Goal: Check status: Verify the current state of an ongoing process or item

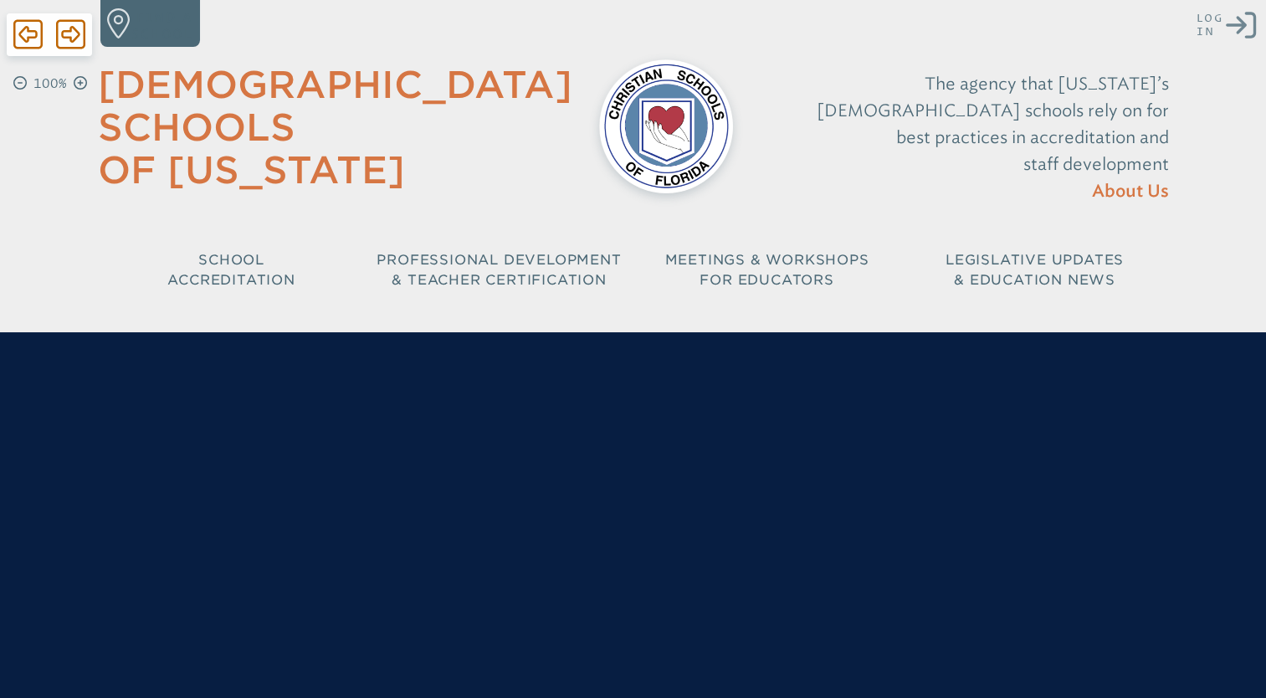
click at [1238, 25] on icon "Log in or Create Account" at bounding box center [1241, 25] width 30 height 30
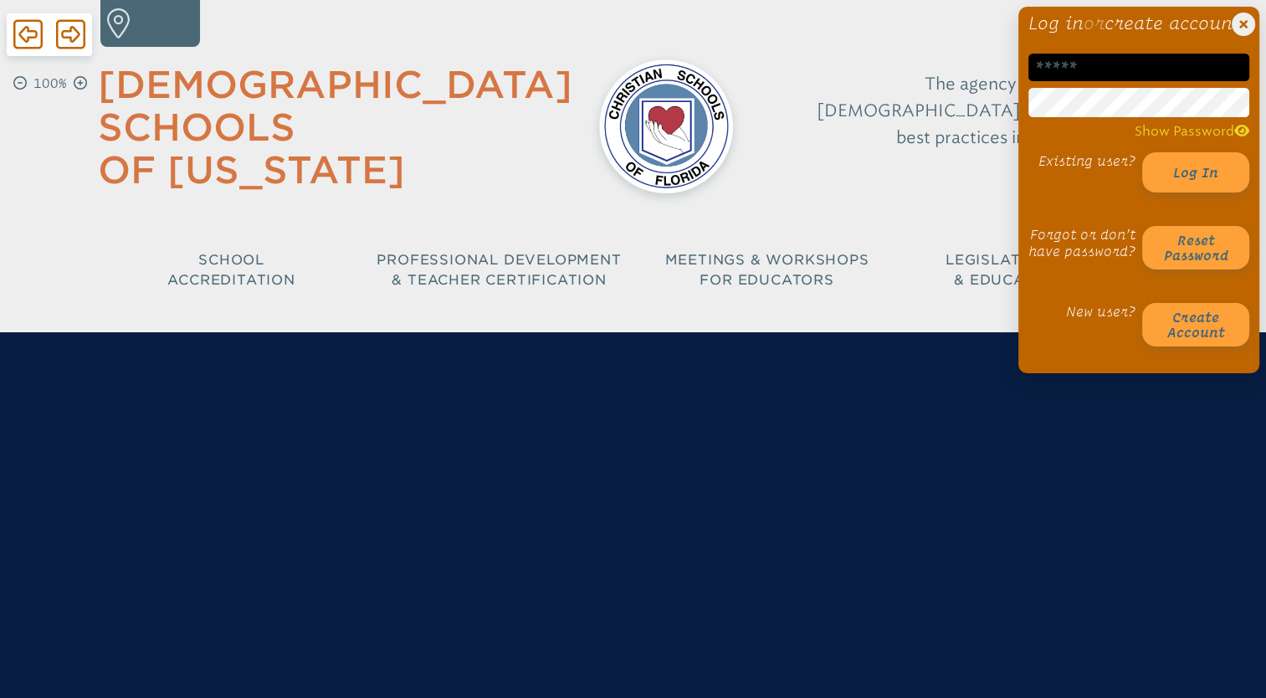
click at [1139, 81] on input "email" at bounding box center [1139, 68] width 221 height 28
type input "**********"
click at [1142, 152] on button "Log in" at bounding box center [1195, 172] width 107 height 40
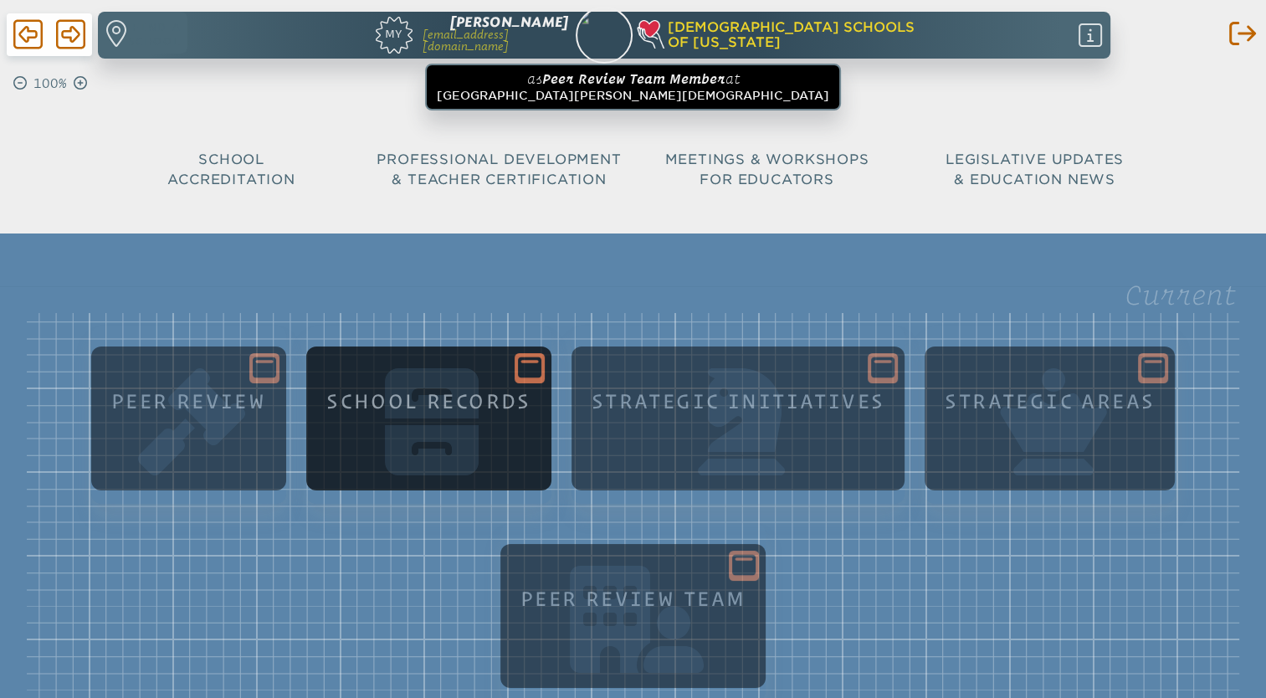
click at [524, 362] on icon at bounding box center [529, 367] width 23 height 23
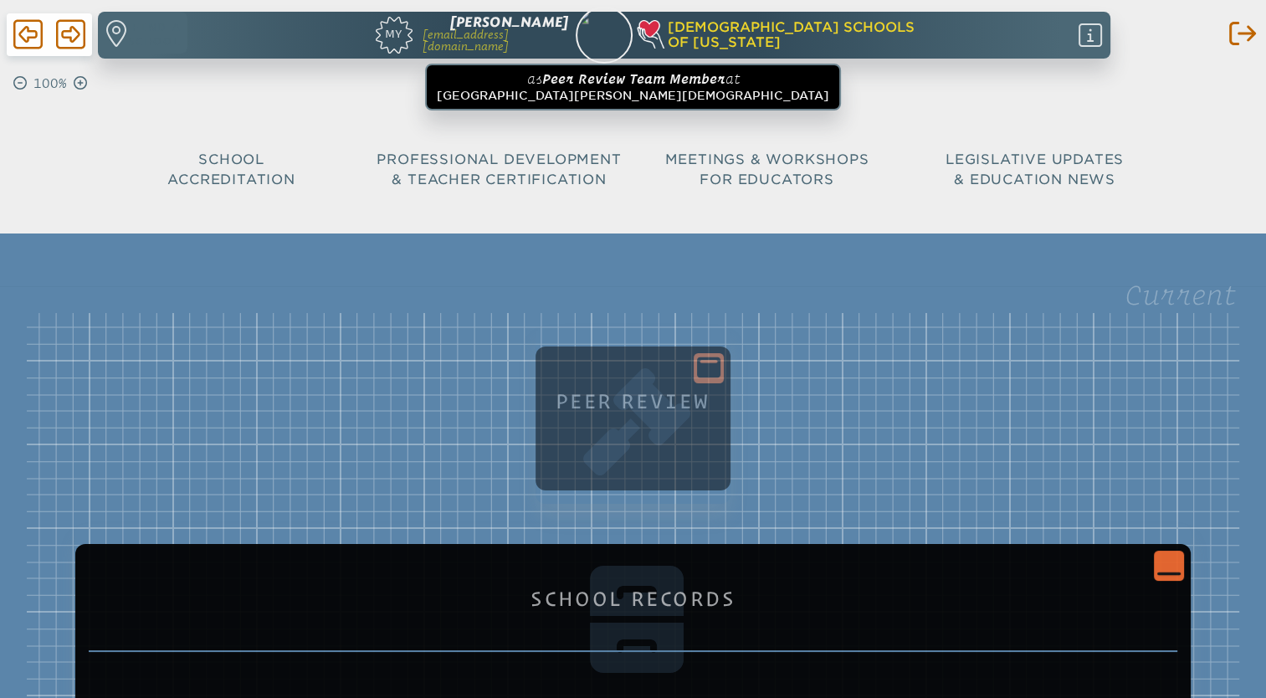
click at [1168, 569] on icon "Close Console" at bounding box center [1169, 564] width 23 height 23
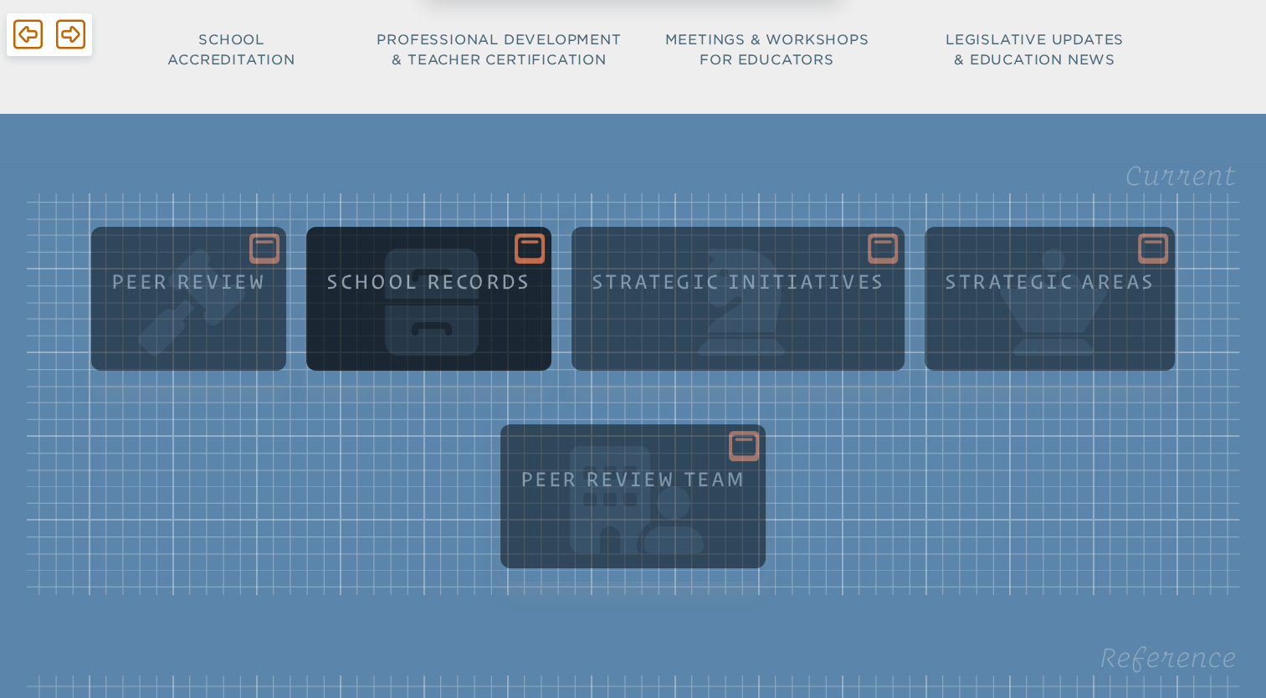
scroll to position [121, 0]
click at [531, 244] on icon at bounding box center [529, 247] width 23 height 21
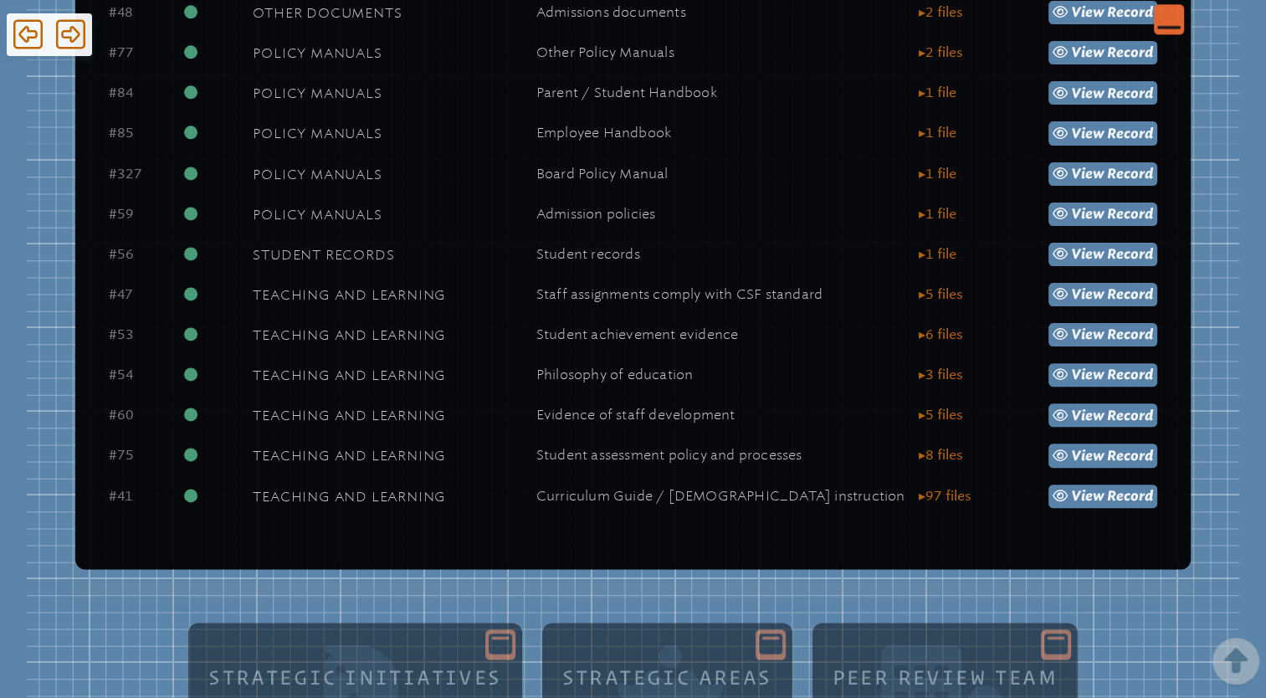
scroll to position [2210, 0]
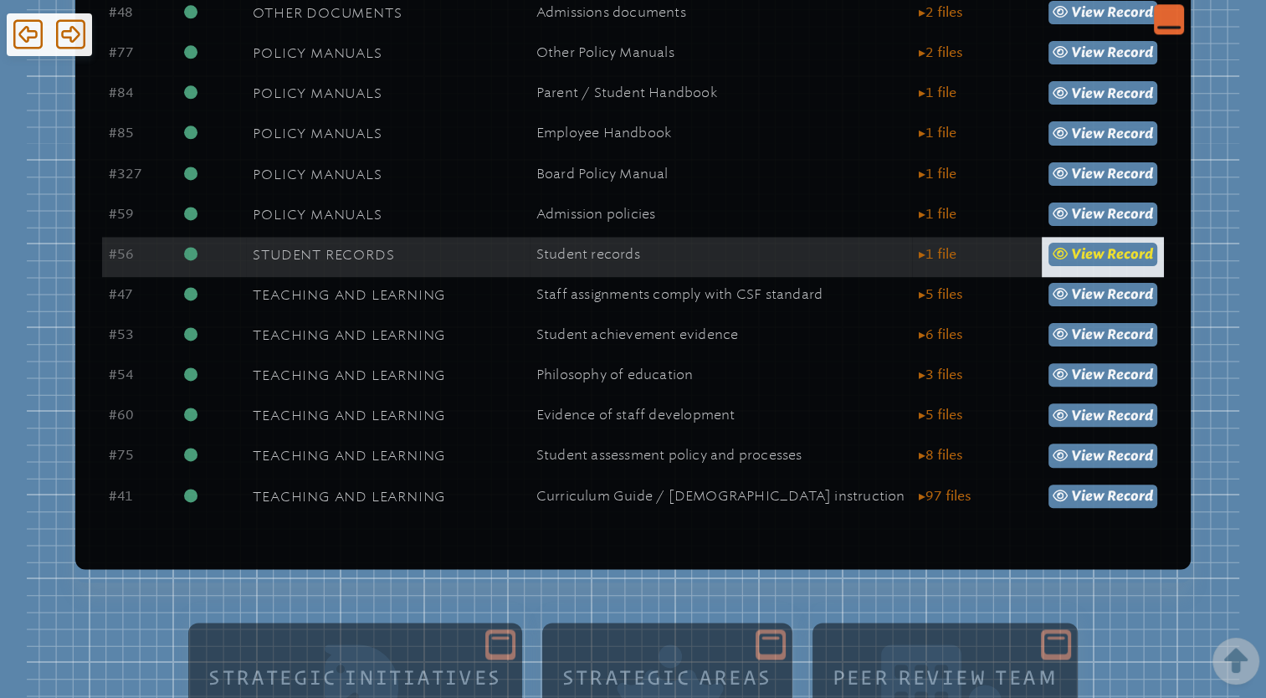
click at [1122, 266] on link "view Record" at bounding box center [1104, 254] width 110 height 23
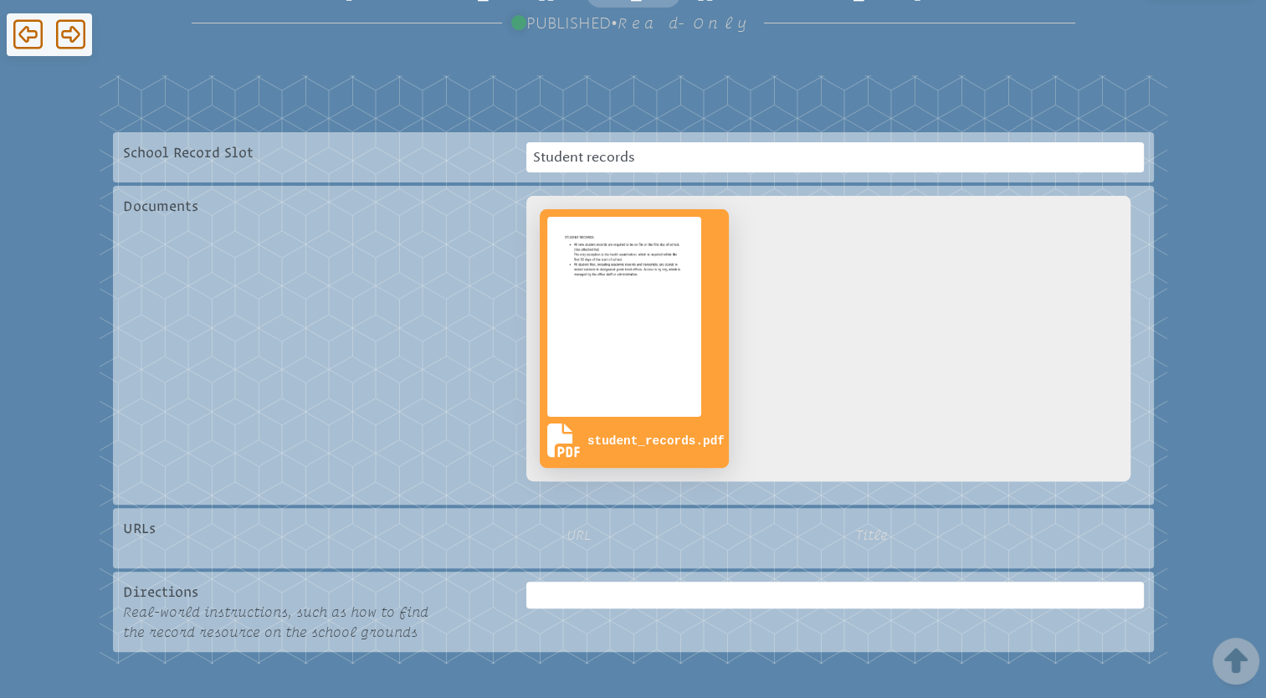
scroll to position [345, 0]
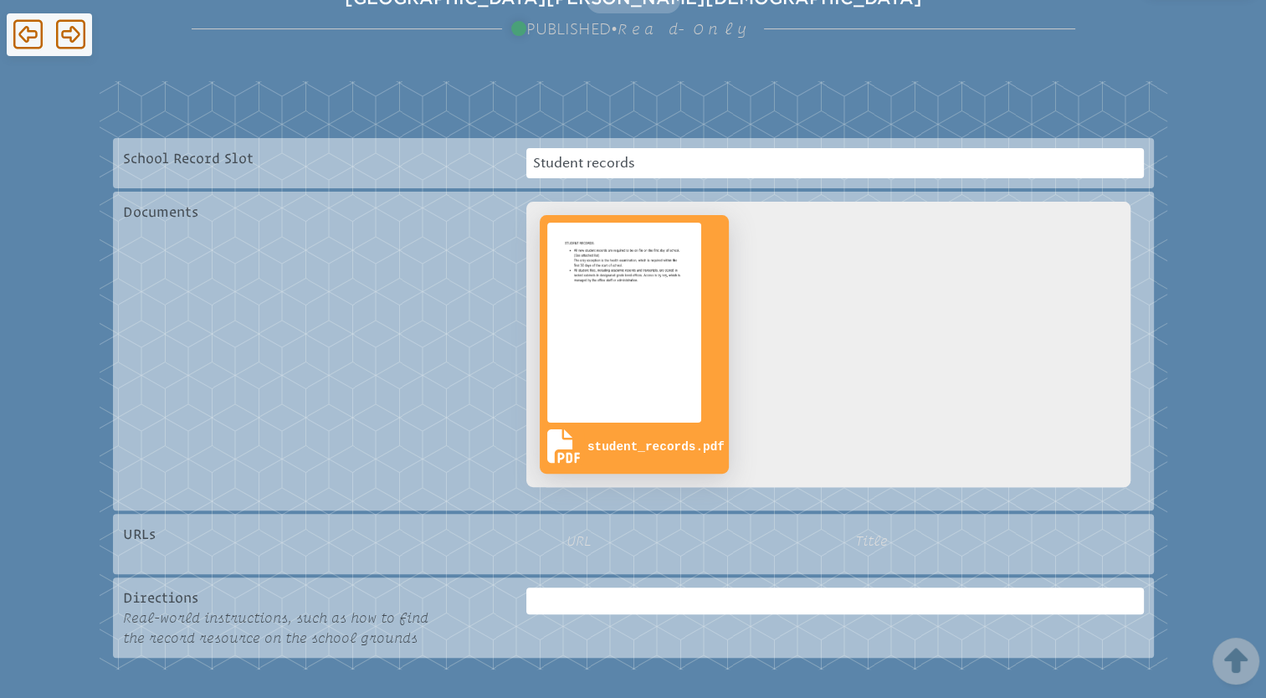
click at [643, 354] on img at bounding box center [624, 322] width 161 height 207
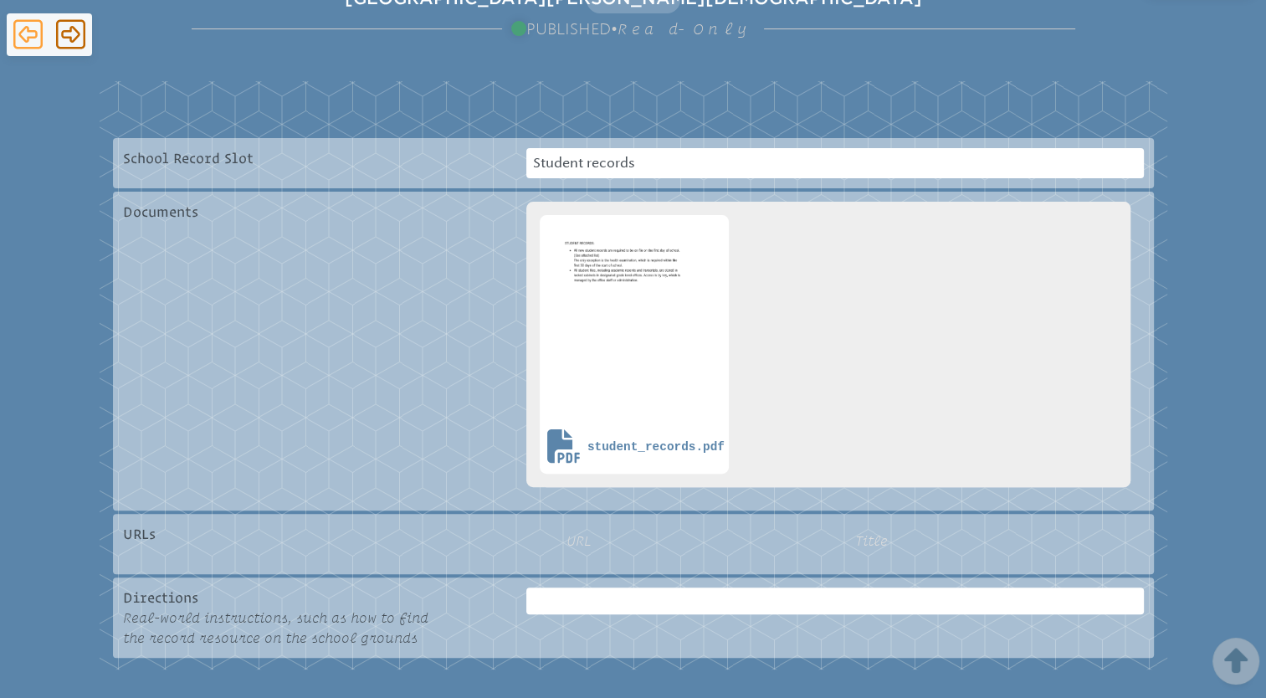
click at [24, 37] on icon at bounding box center [27, 34] width 29 height 33
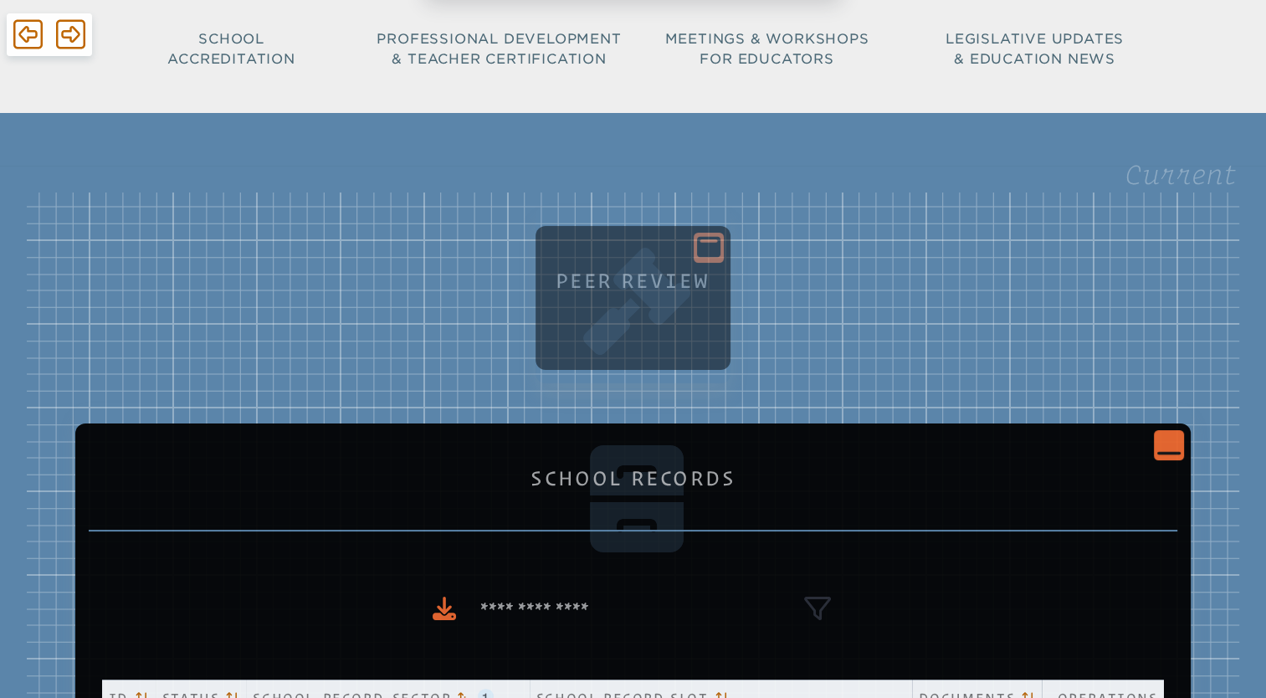
scroll to position [127, 0]
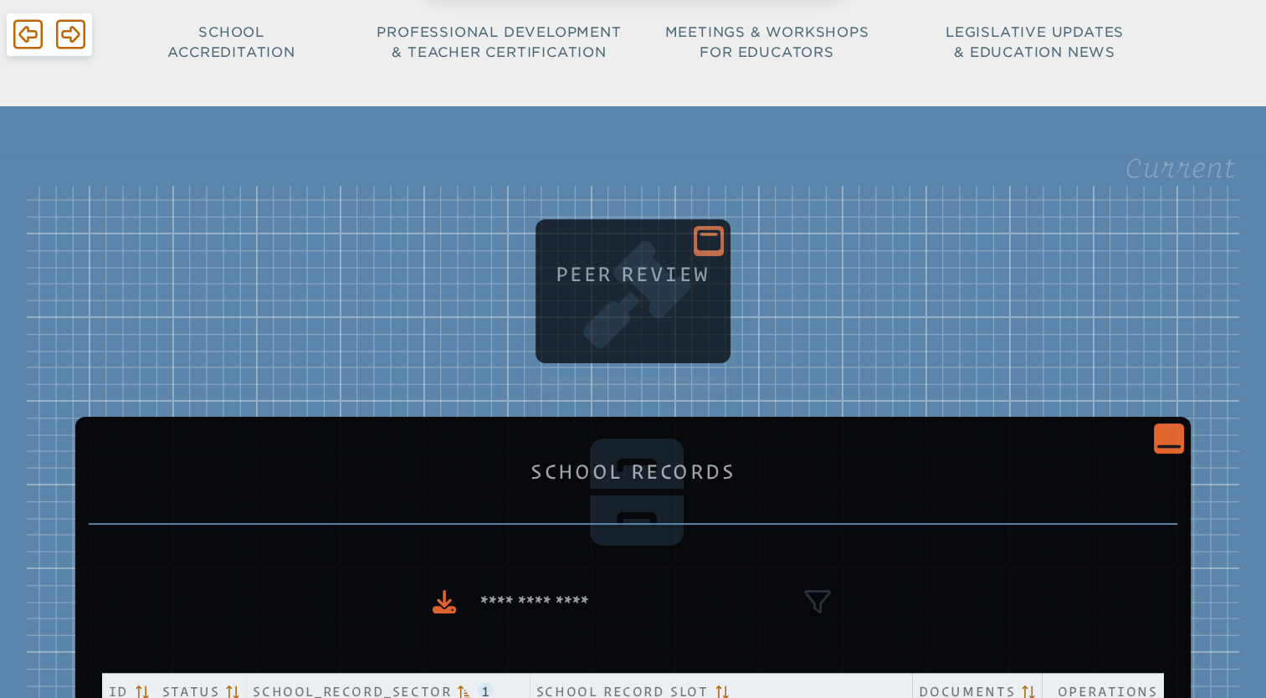
click at [706, 239] on icon at bounding box center [708, 240] width 23 height 21
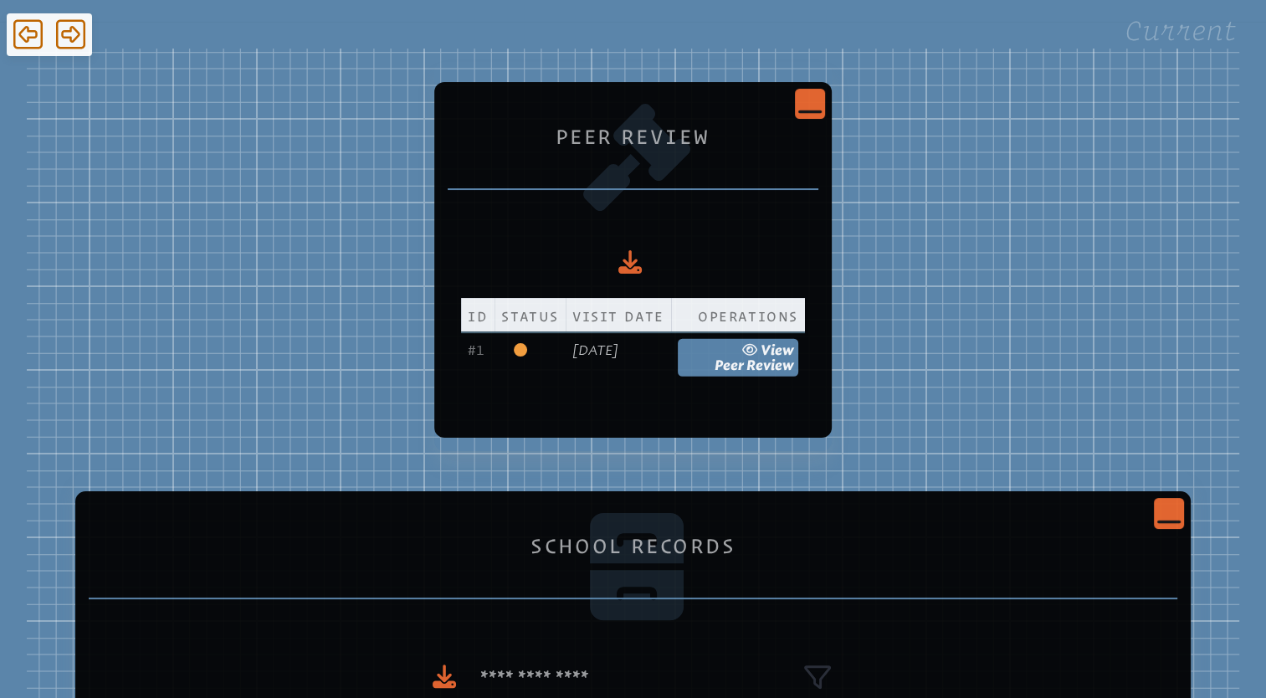
scroll to position [264, 0]
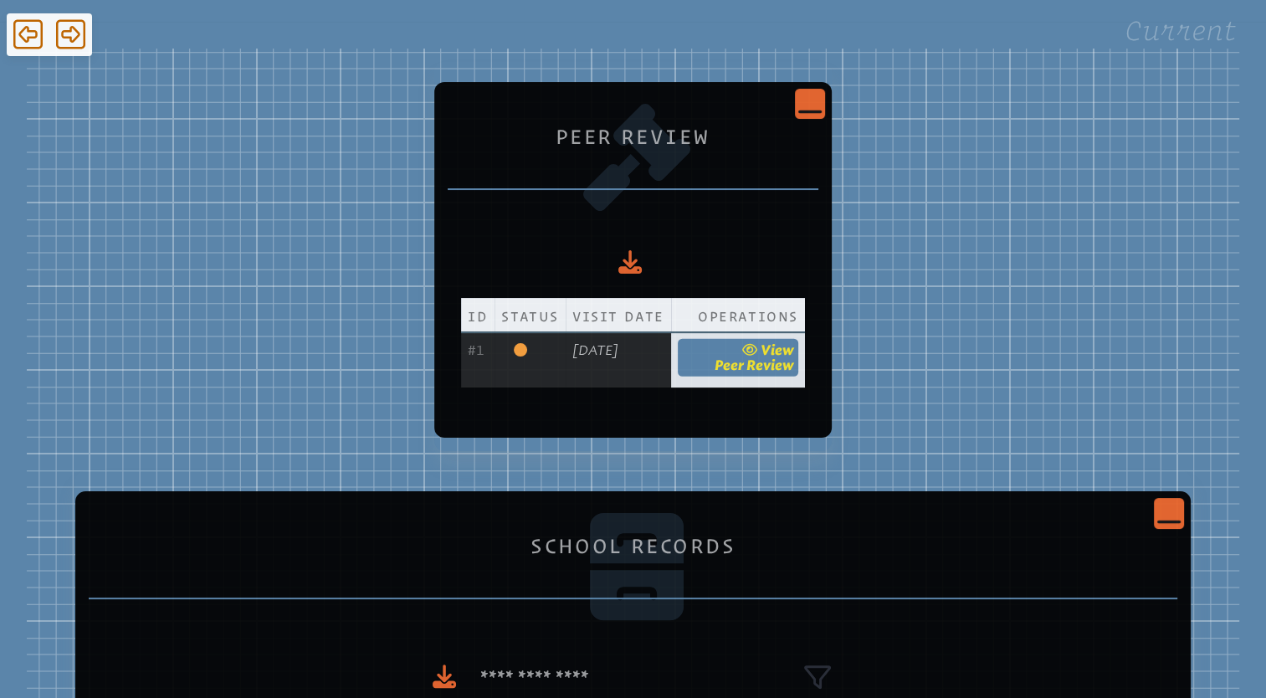
click at [752, 353] on link "view Peer Review" at bounding box center [738, 357] width 121 height 39
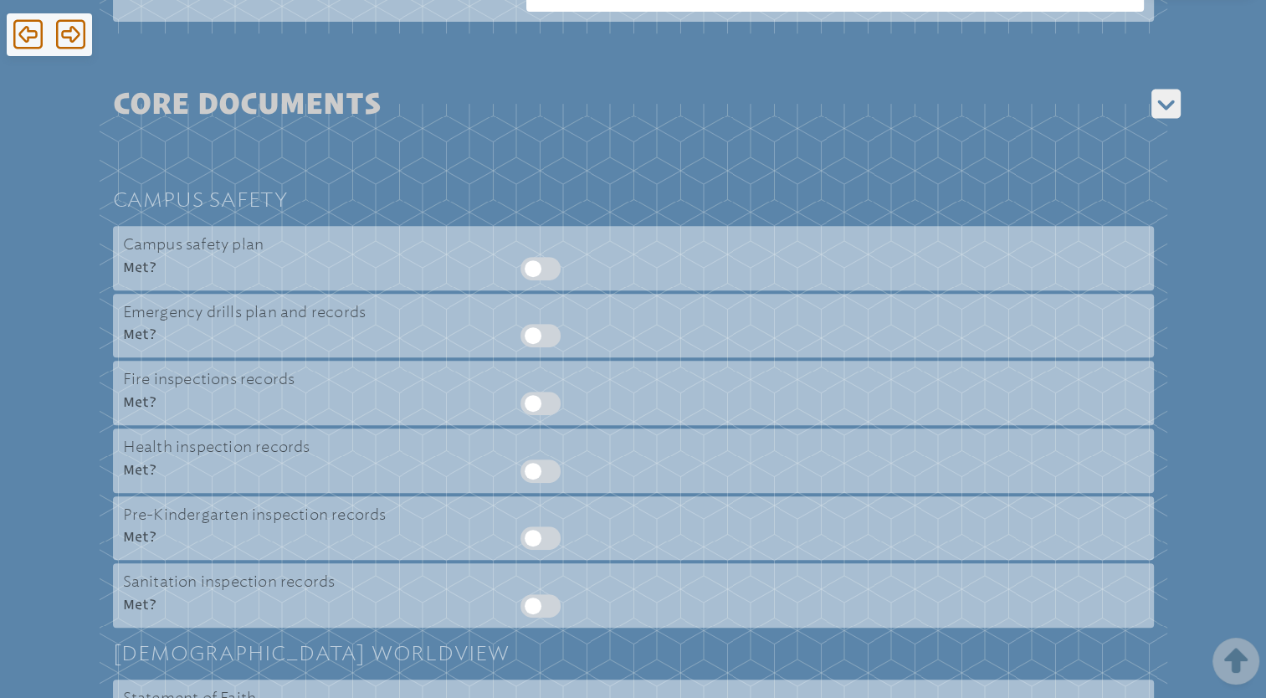
scroll to position [588, 0]
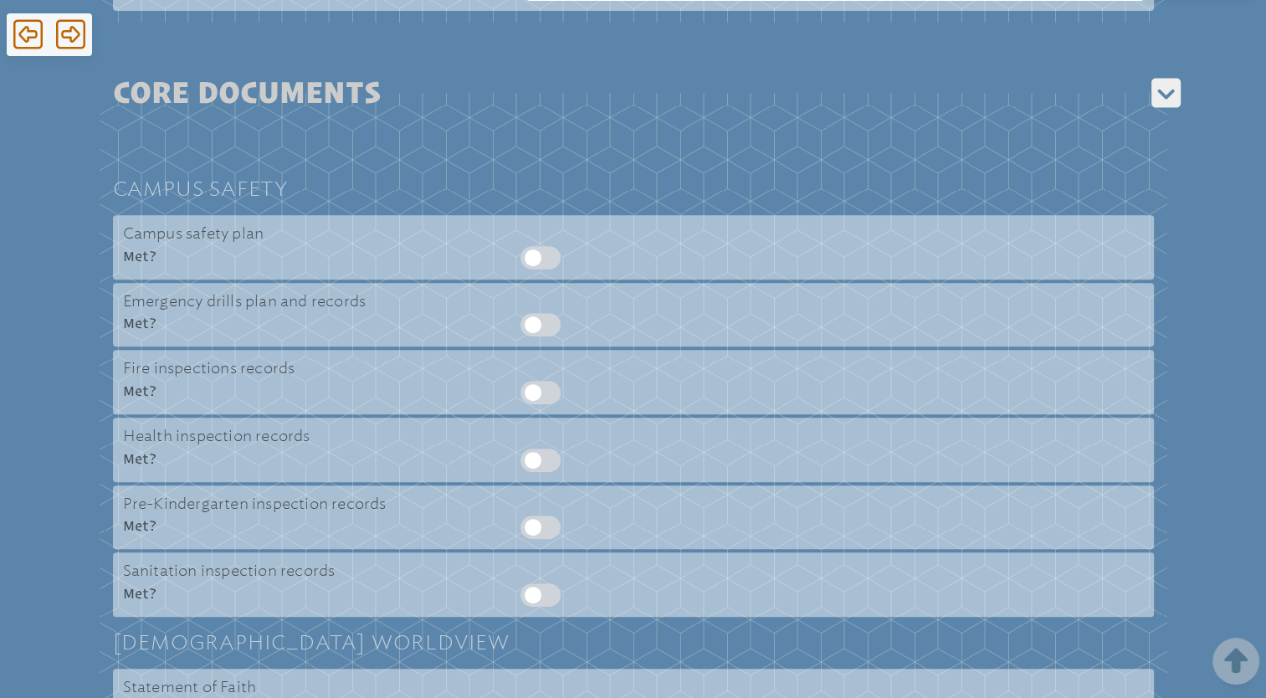
click at [544, 261] on div at bounding box center [832, 257] width 623 height 23
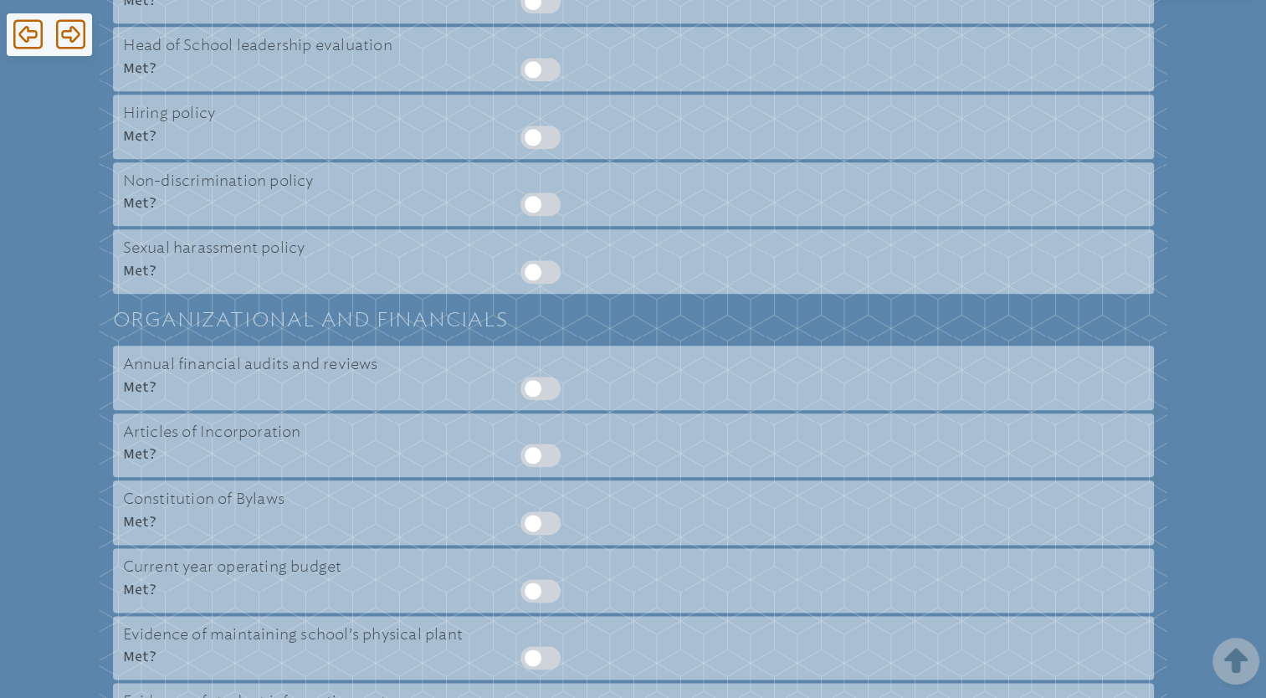
scroll to position [1871, 0]
